Goal: Transaction & Acquisition: Purchase product/service

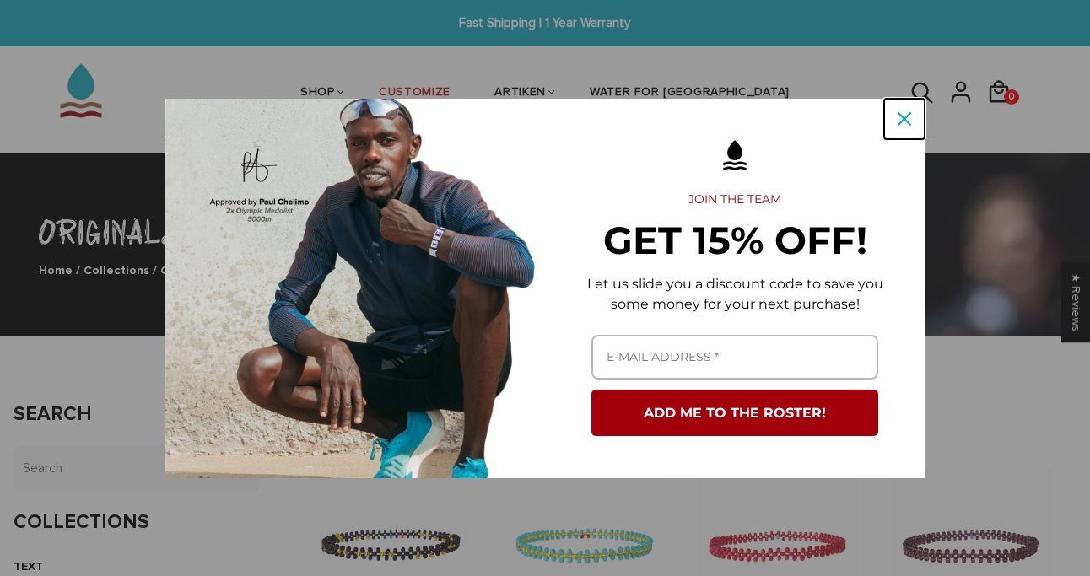
click at [907, 115] on icon "close icon" at bounding box center [903, 118] width 13 height 13
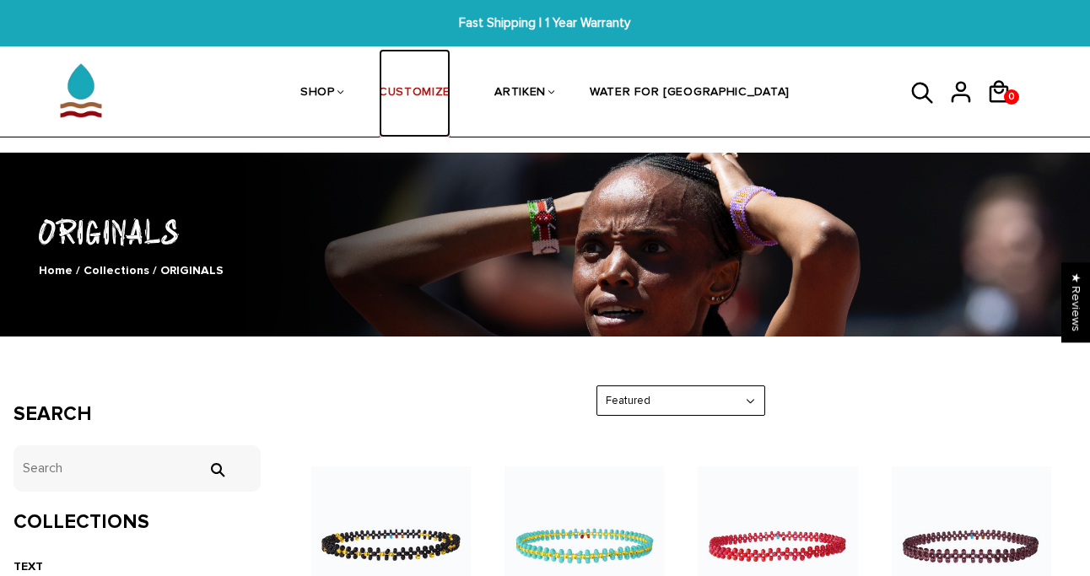
click at [450, 94] on link "CUSTOMIZE" at bounding box center [415, 93] width 72 height 89
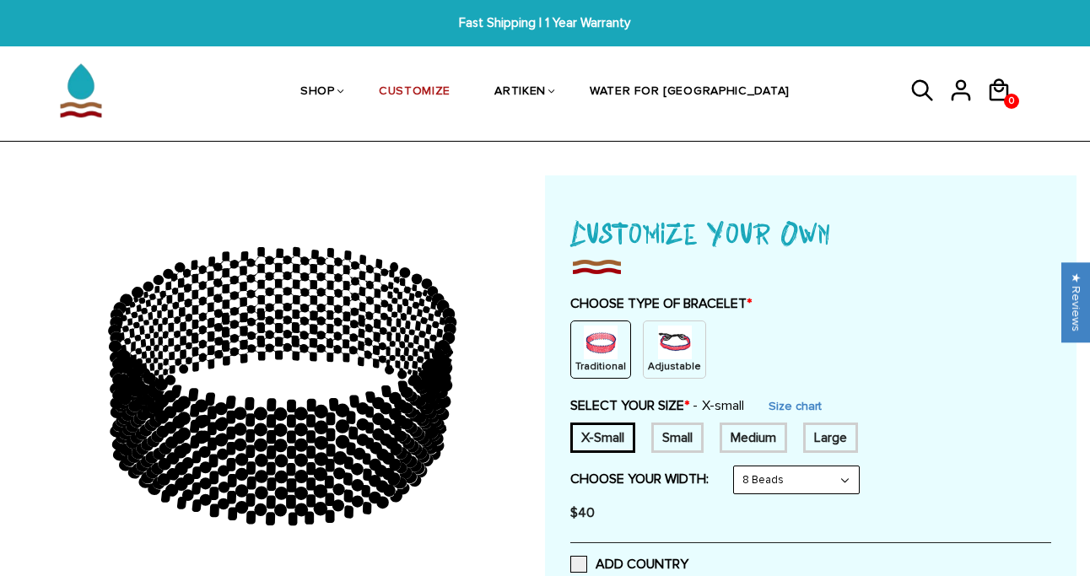
click at [602, 342] on img at bounding box center [601, 343] width 34 height 34
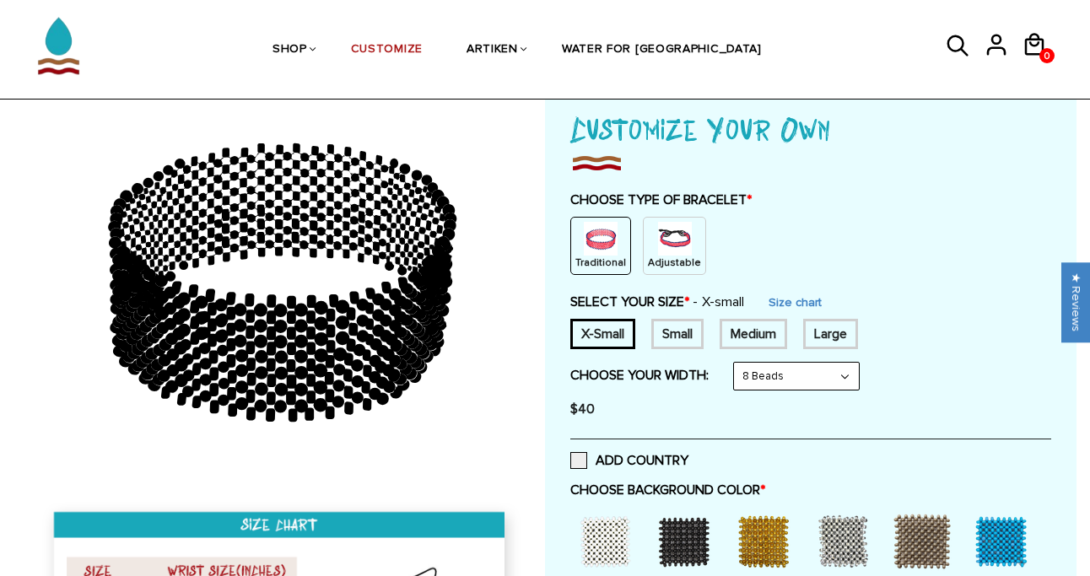
scroll to position [106, 0]
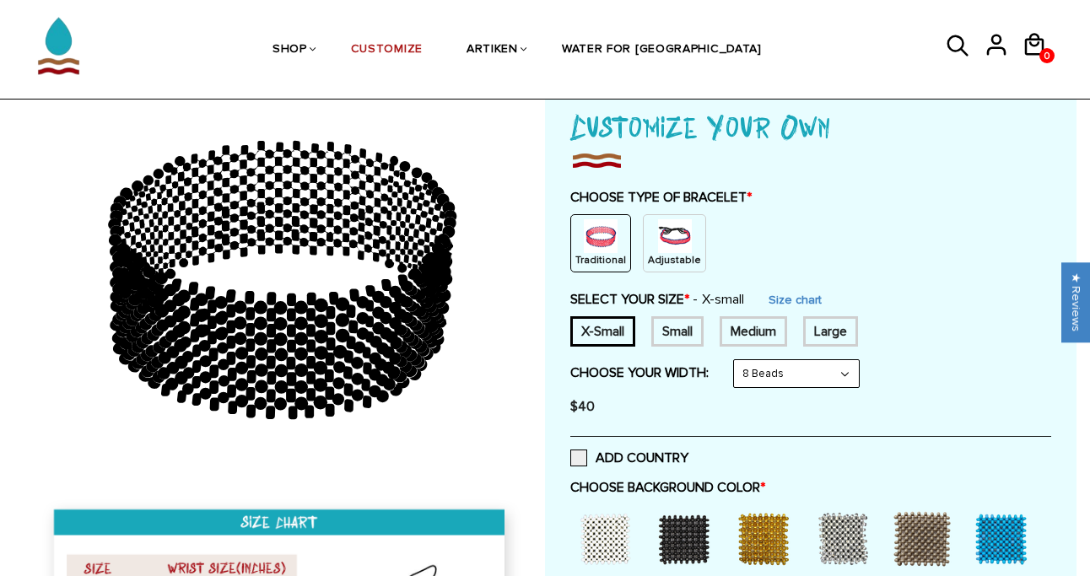
click at [783, 390] on div "$40" at bounding box center [810, 407] width 481 height 34
click at [783, 379] on select "8 Beads 6 Beads 10 Beads" at bounding box center [796, 373] width 125 height 27
select select "6-beads"
click at [737, 360] on select "8 Beads 6 Beads 10 Beads" at bounding box center [796, 373] width 125 height 27
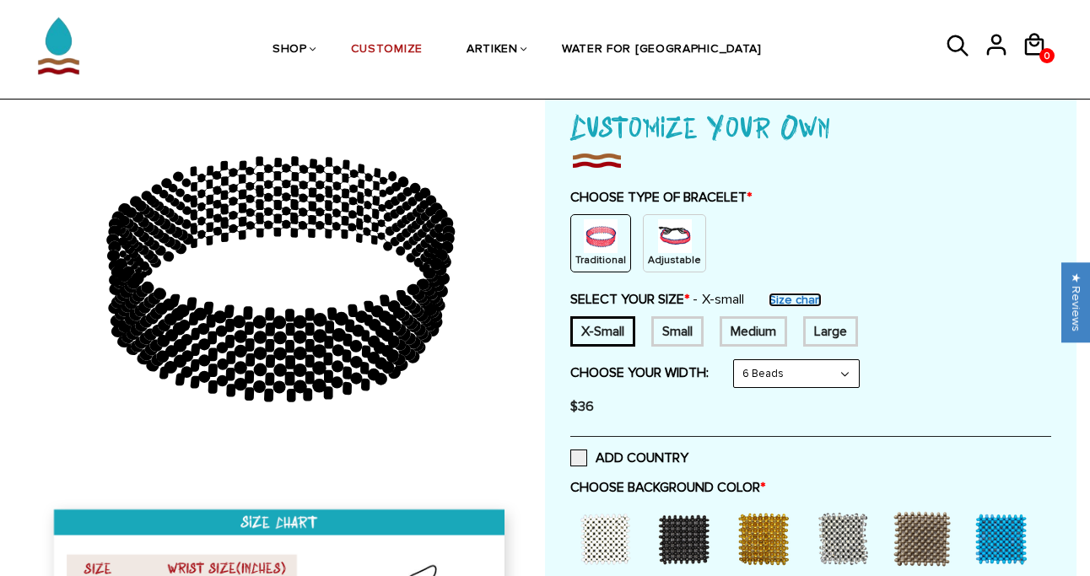
click at [785, 297] on link "Size chart" at bounding box center [794, 300] width 53 height 14
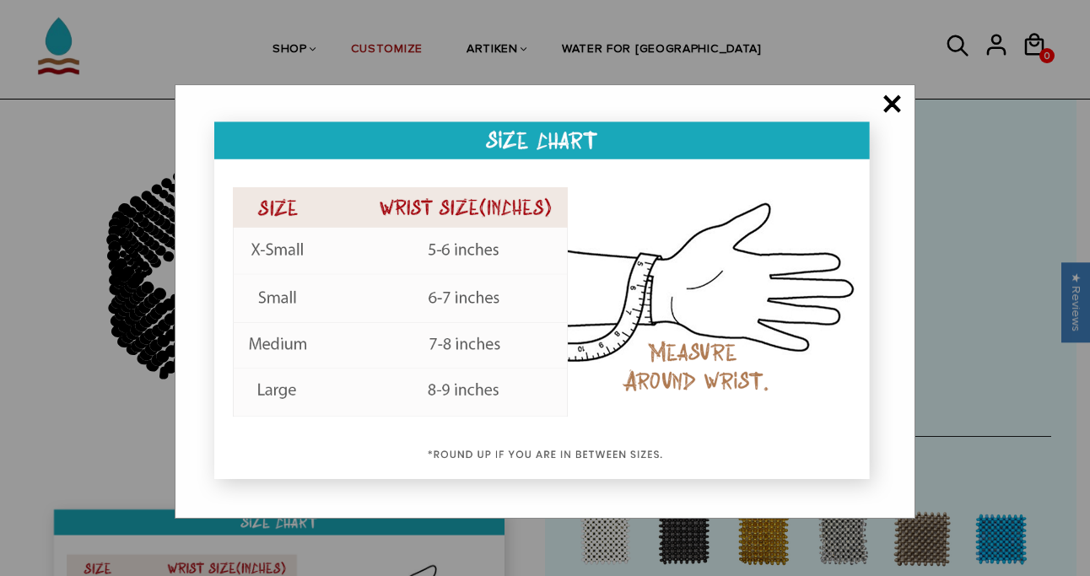
click at [894, 97] on span "×" at bounding box center [891, 105] width 21 height 17
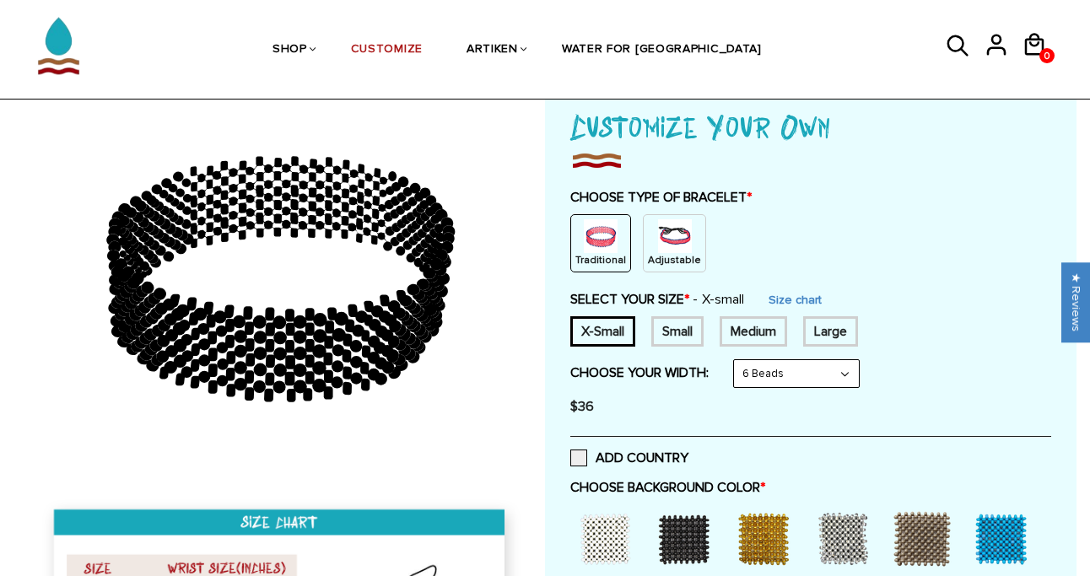
click at [679, 322] on div "Small" at bounding box center [677, 331] width 52 height 30
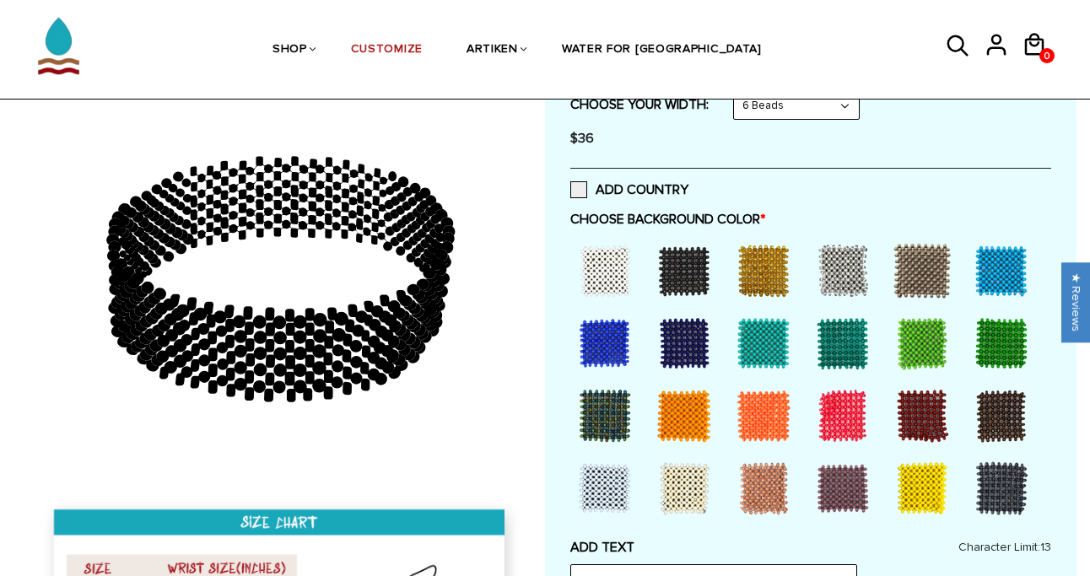
scroll to position [376, 0]
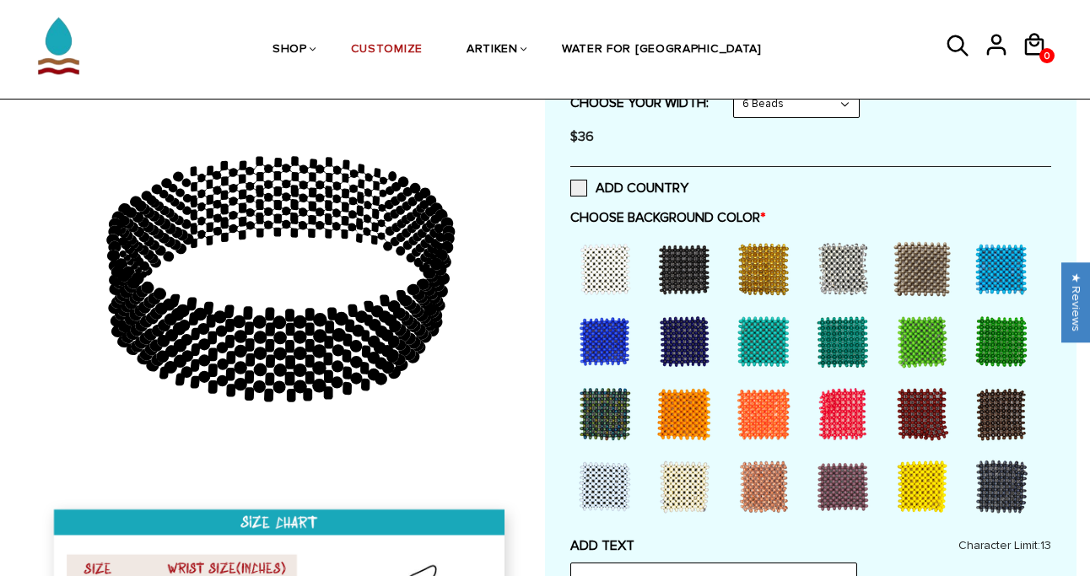
click at [607, 349] on div at bounding box center [604, 341] width 67 height 67
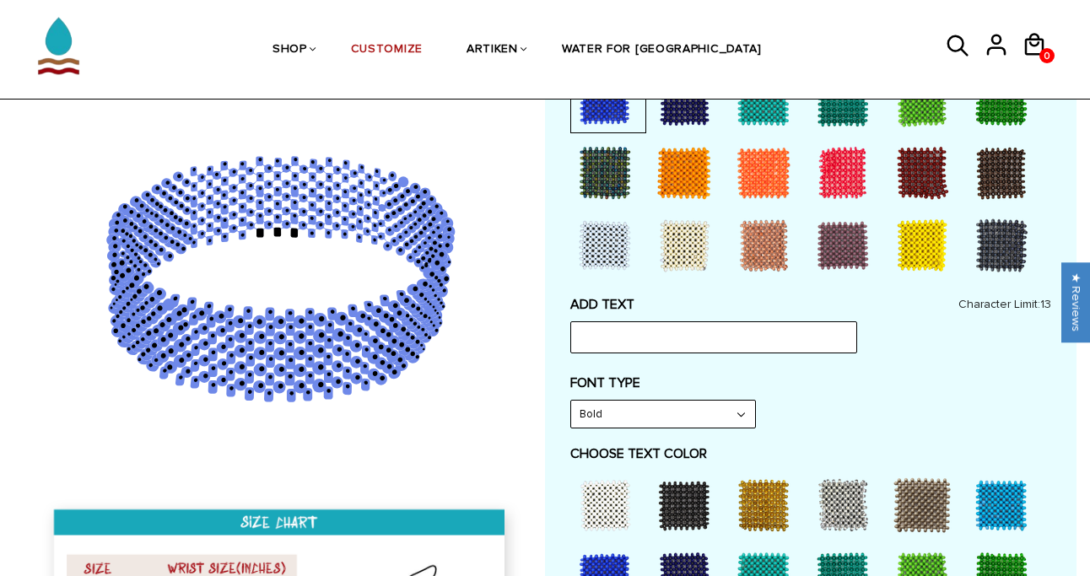
scroll to position [618, 0]
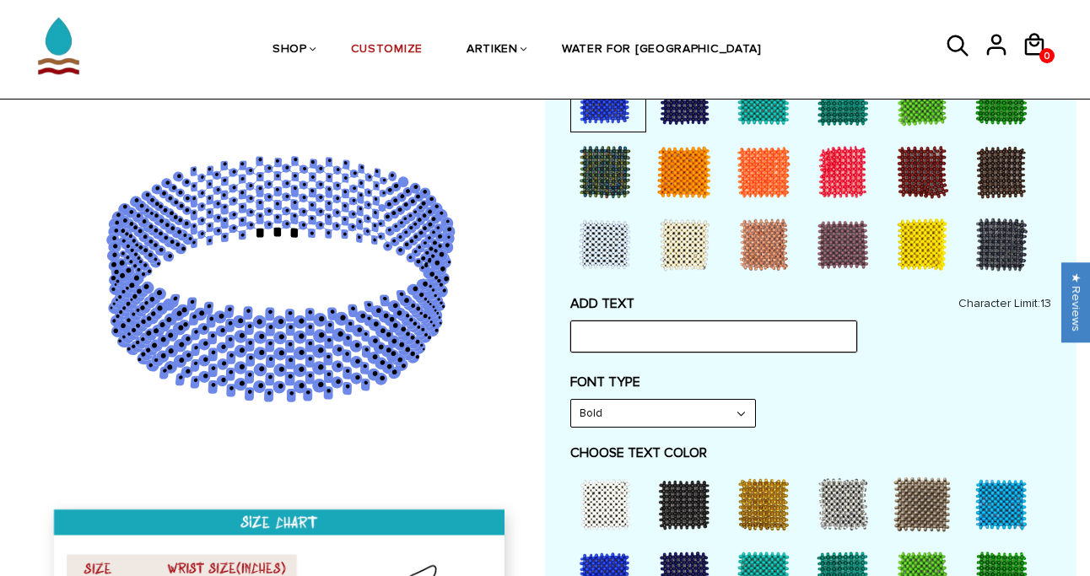
click at [601, 334] on input "text" at bounding box center [713, 336] width 287 height 32
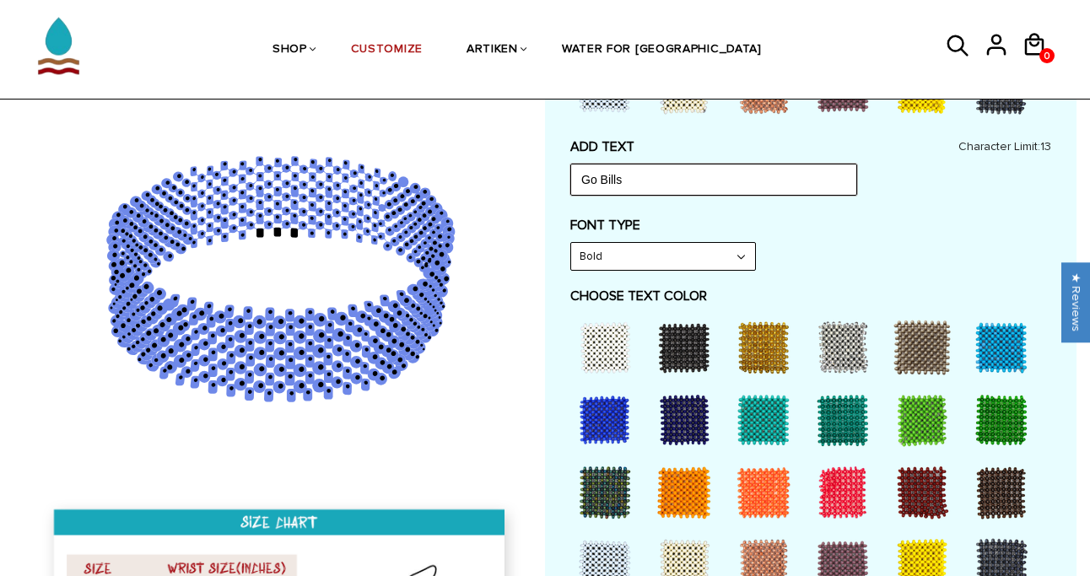
scroll to position [773, 0]
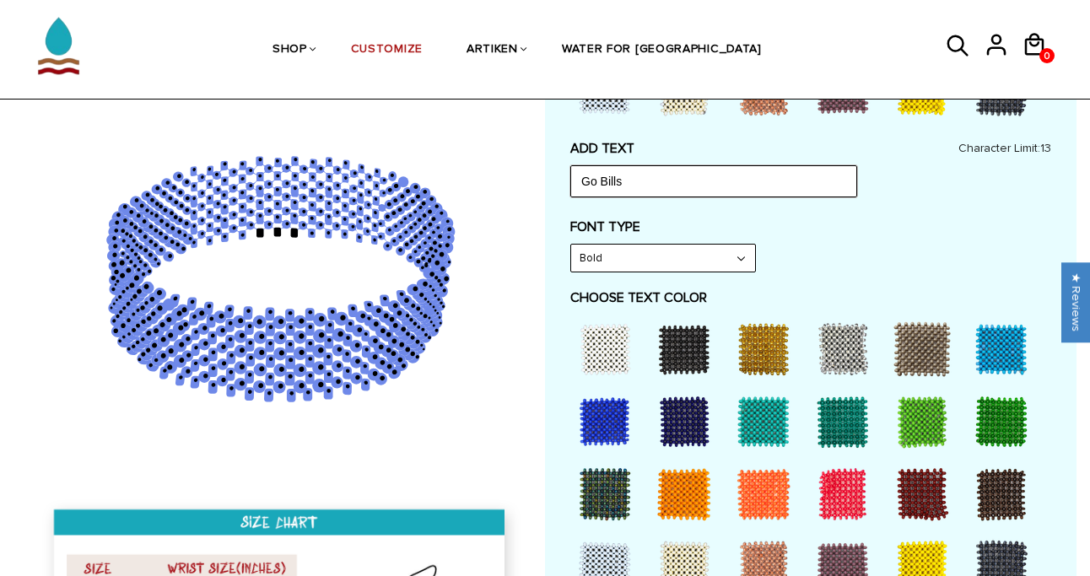
type input "Go Bills"
click at [696, 248] on select "Bold" at bounding box center [663, 258] width 184 height 27
click at [571, 245] on select "Bold" at bounding box center [663, 258] width 184 height 27
click at [839, 499] on div at bounding box center [842, 493] width 67 height 67
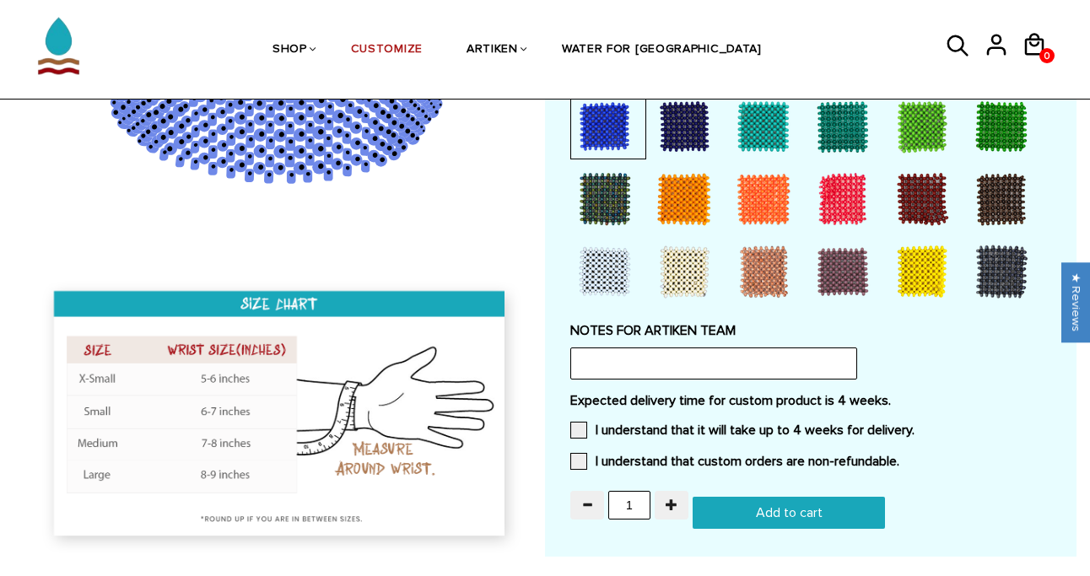
scroll to position [1401, 0]
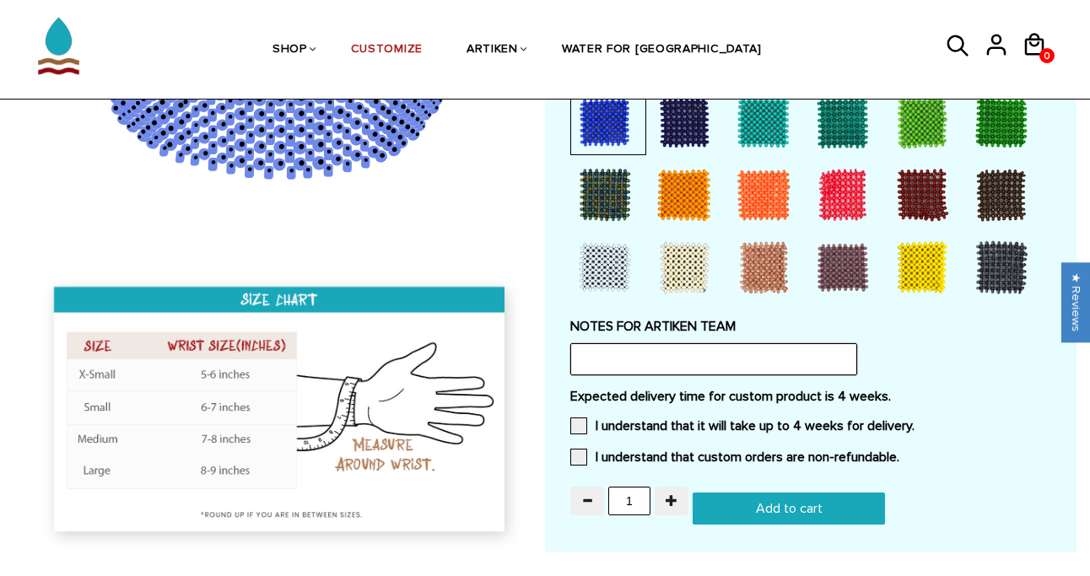
click at [661, 353] on input "text" at bounding box center [713, 359] width 287 height 32
click at [840, 354] on input "Is it possible for you to be able to do the retro bills logo at the end of the …" at bounding box center [713, 359] width 287 height 32
drag, startPoint x: 846, startPoint y: 354, endPoint x: 727, endPoint y: 358, distance: 119.0
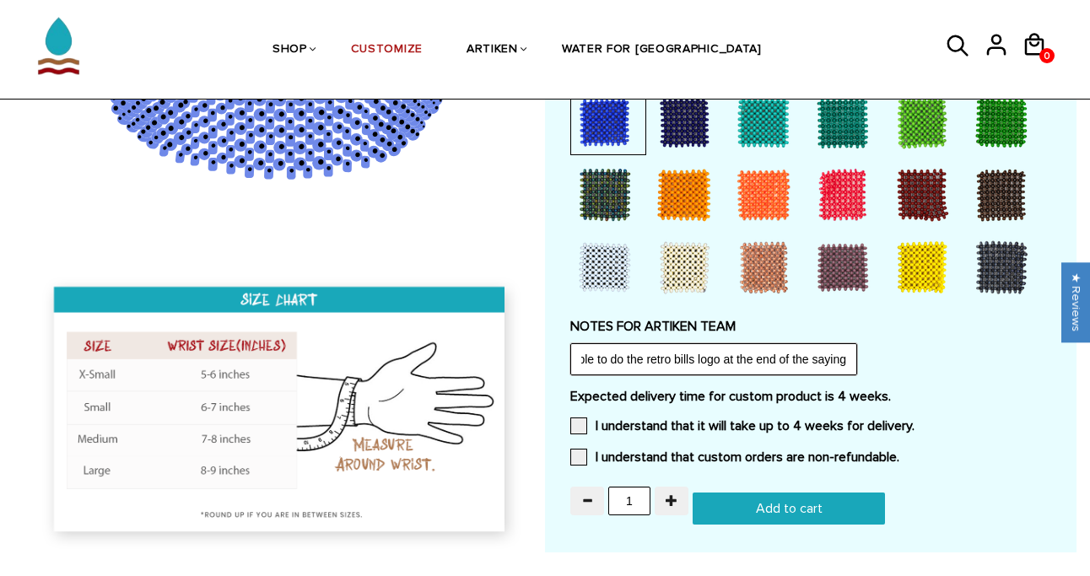
click at [724, 358] on input "Is it possible for you to be able to do the retro bills logo at the end of the …" at bounding box center [713, 359] width 287 height 32
click at [732, 356] on input "Is it possible for you to be able to do the retro bills logo" at bounding box center [713, 359] width 287 height 32
click at [799, 351] on input "Is it possible for you to be able to add the retro bills logo" at bounding box center [713, 359] width 287 height 32
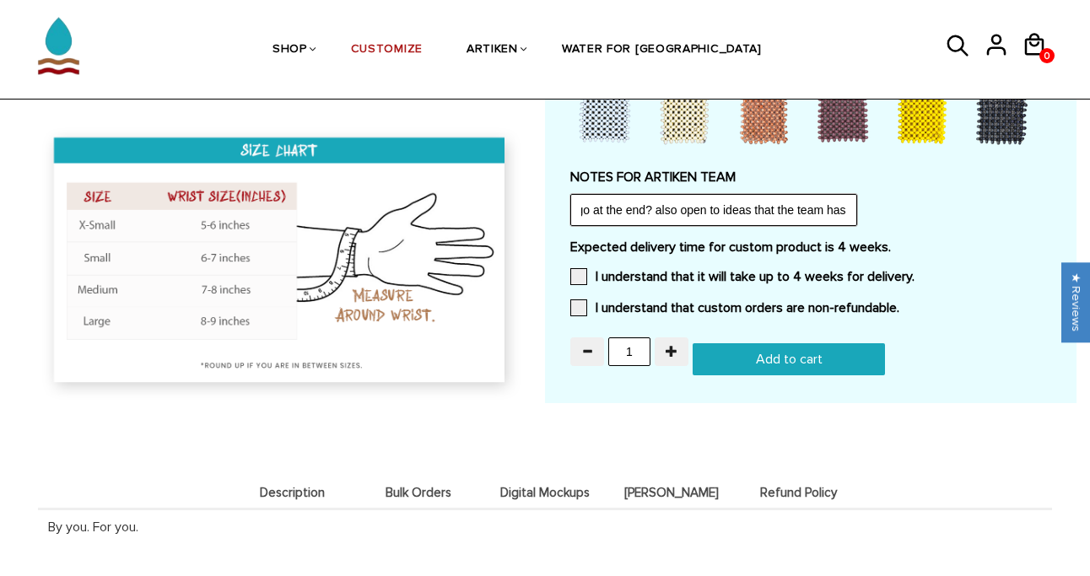
scroll to position [0, 326]
type input "Is it possible for you to be able to add the retro buffalo bills logo at the en…"
click at [574, 268] on span at bounding box center [578, 276] width 17 height 17
click at [914, 272] on input "I understand that it will take up to 4 weeks for delivery." at bounding box center [914, 272] width 0 height 0
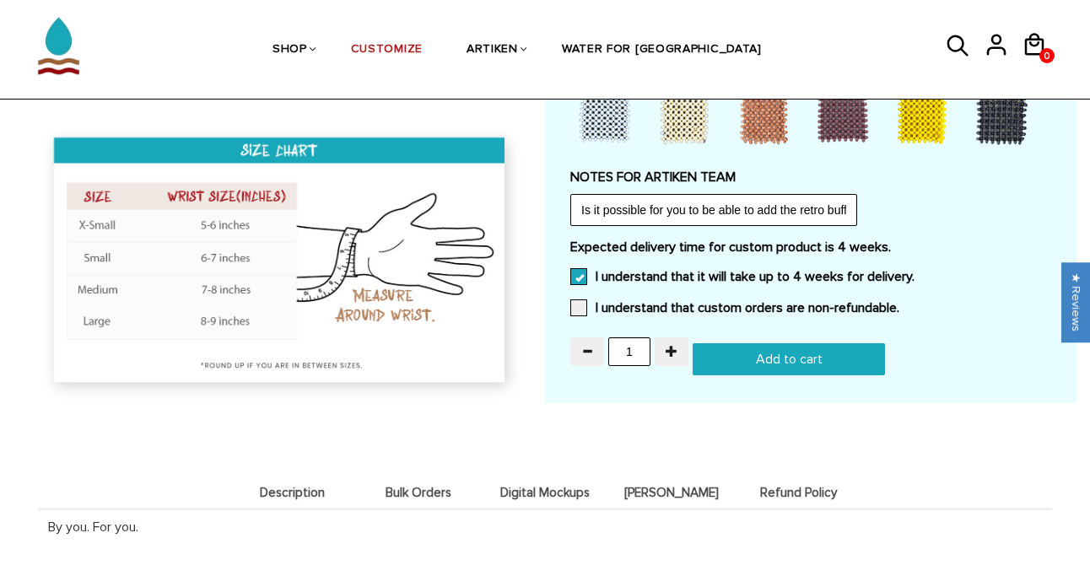
click at [576, 293] on div "Expected delivery time for custom product is 4 weeks. I understand that it will…" at bounding box center [810, 283] width 481 height 88
click at [582, 308] on span at bounding box center [578, 307] width 17 height 17
click at [899, 303] on input "I understand that custom orders are non-refundable." at bounding box center [899, 303] width 0 height 0
click at [812, 357] on input "Add to cart" at bounding box center [788, 359] width 192 height 32
type input "Add to cart"
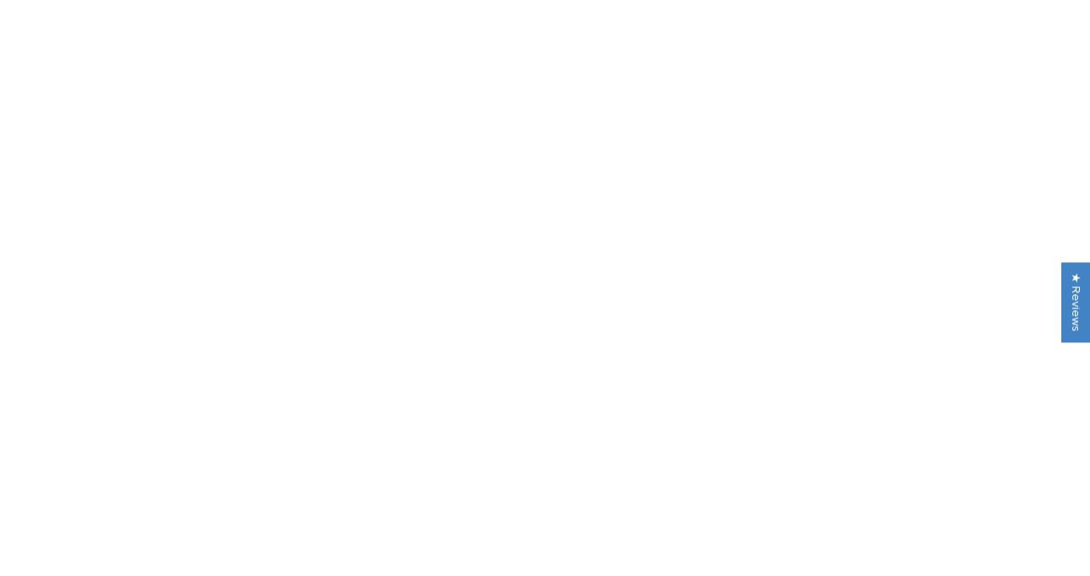
scroll to position [1550, 0]
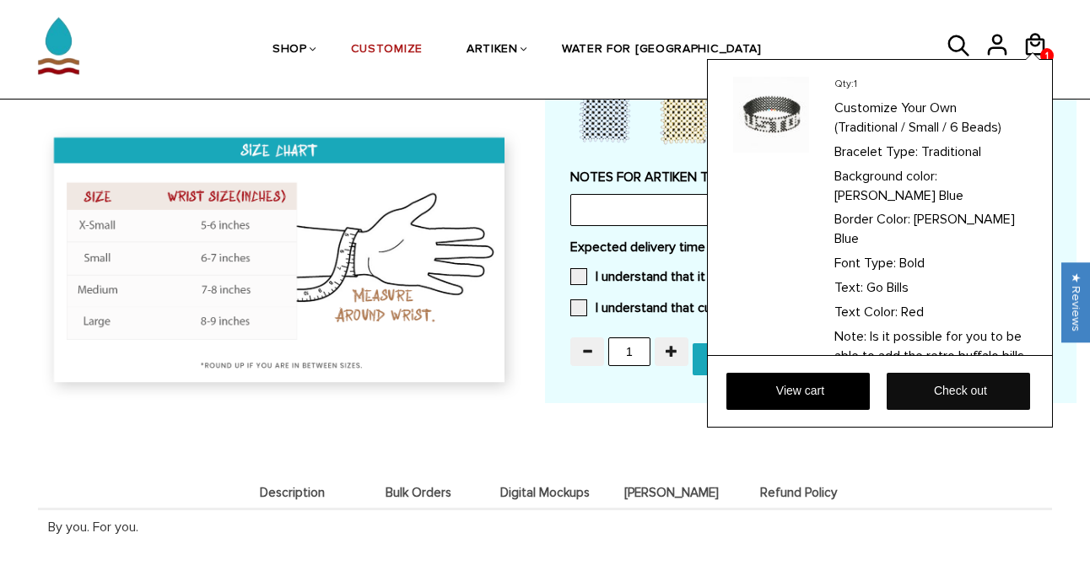
click at [940, 391] on link "Check out" at bounding box center [957, 391] width 143 height 37
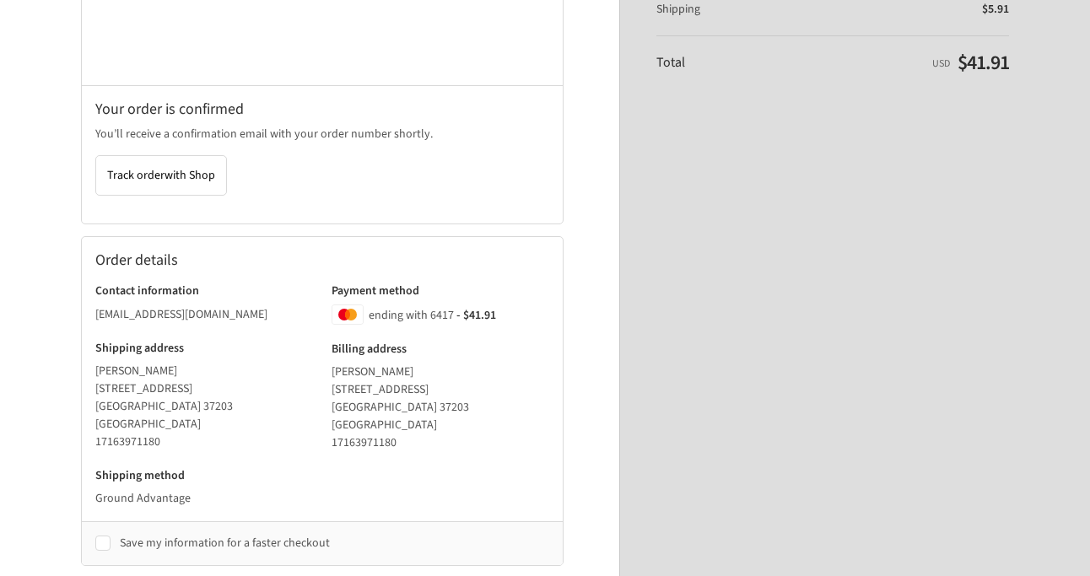
scroll to position [431, 0]
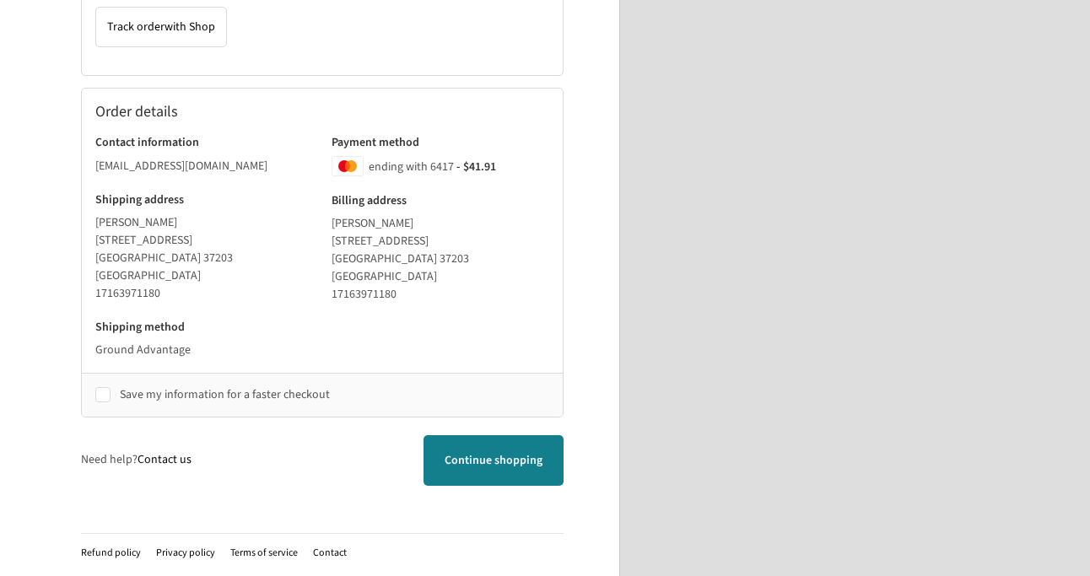
click at [506, 459] on span "Continue shopping" at bounding box center [493, 460] width 98 height 17
